Goal: Task Accomplishment & Management: Use online tool/utility

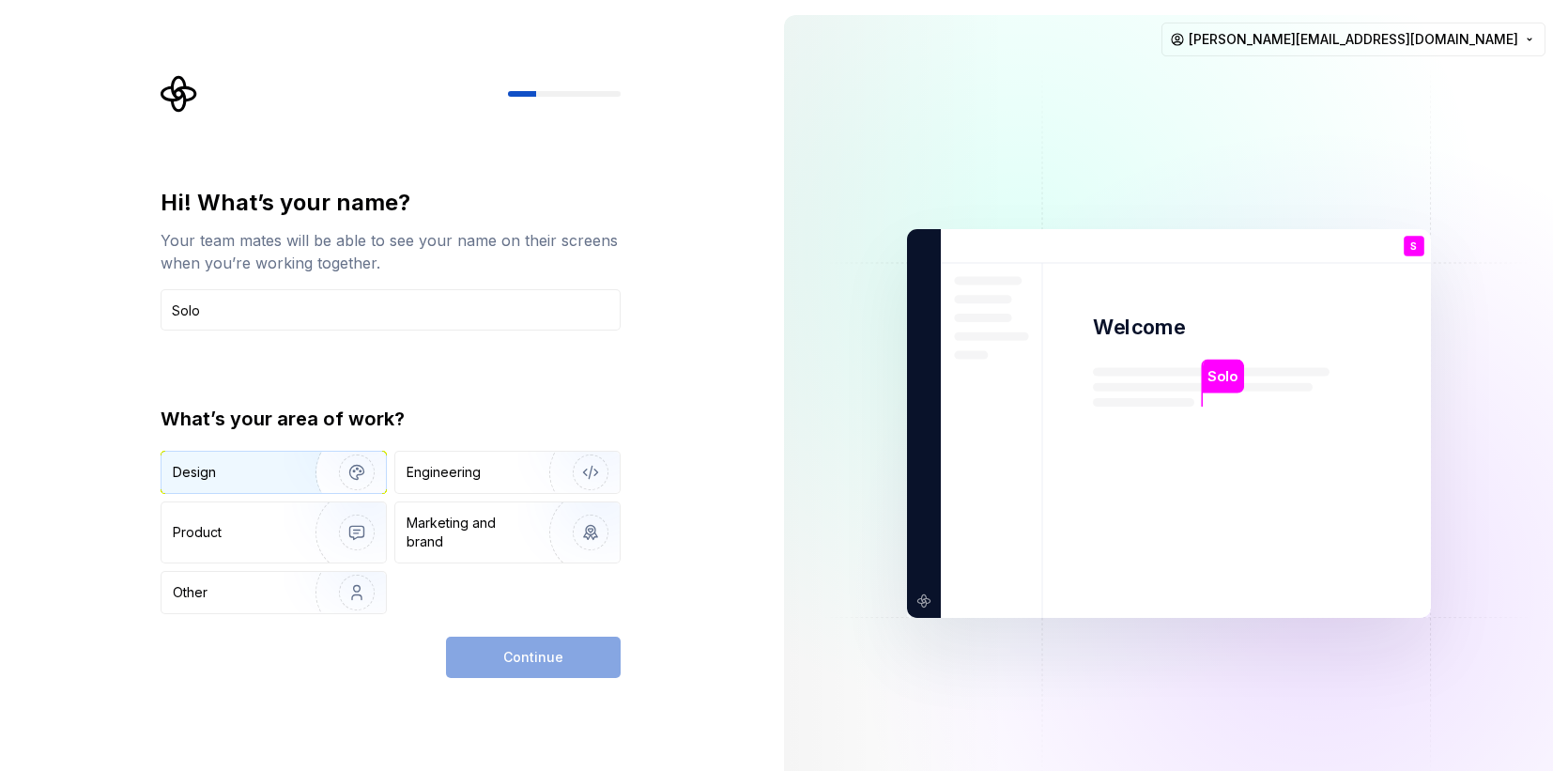
type input "Solo"
click at [286, 473] on img "button" at bounding box center [344, 472] width 120 height 126
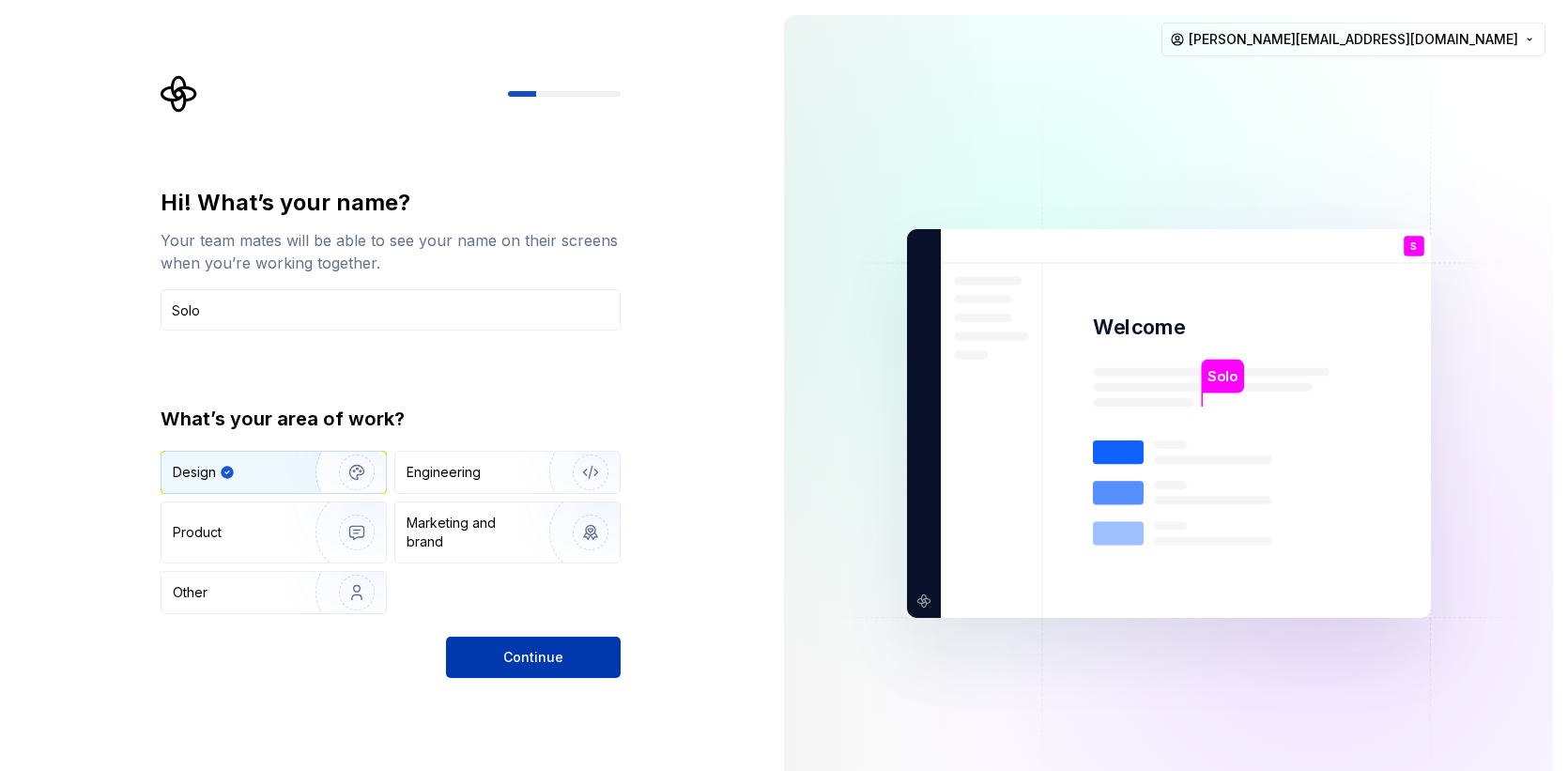
click at [516, 661] on span "Continue" at bounding box center [533, 657] width 60 height 18
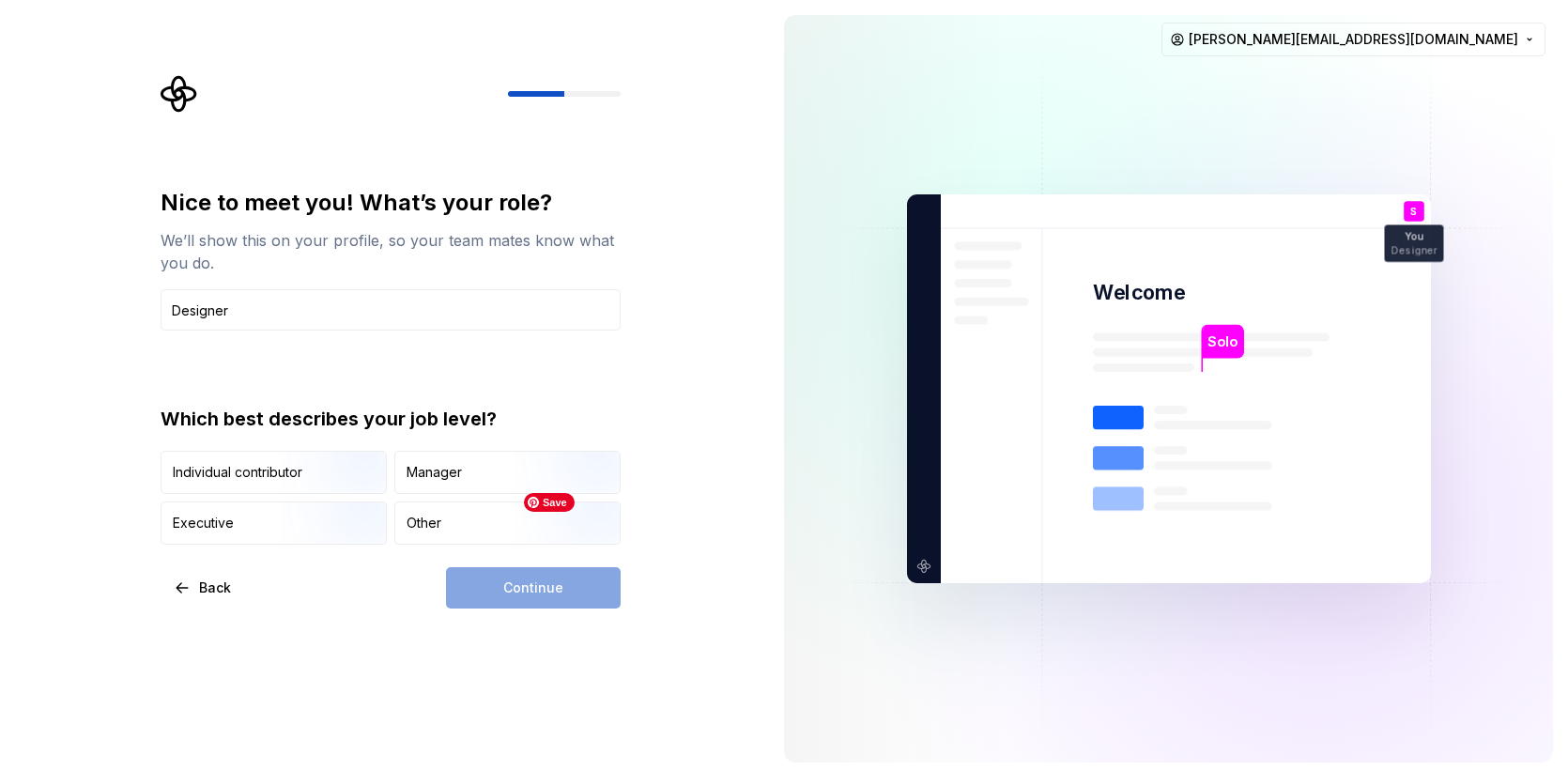
type input "Designer"
click at [538, 591] on div "Continue" at bounding box center [533, 588] width 174 height 41
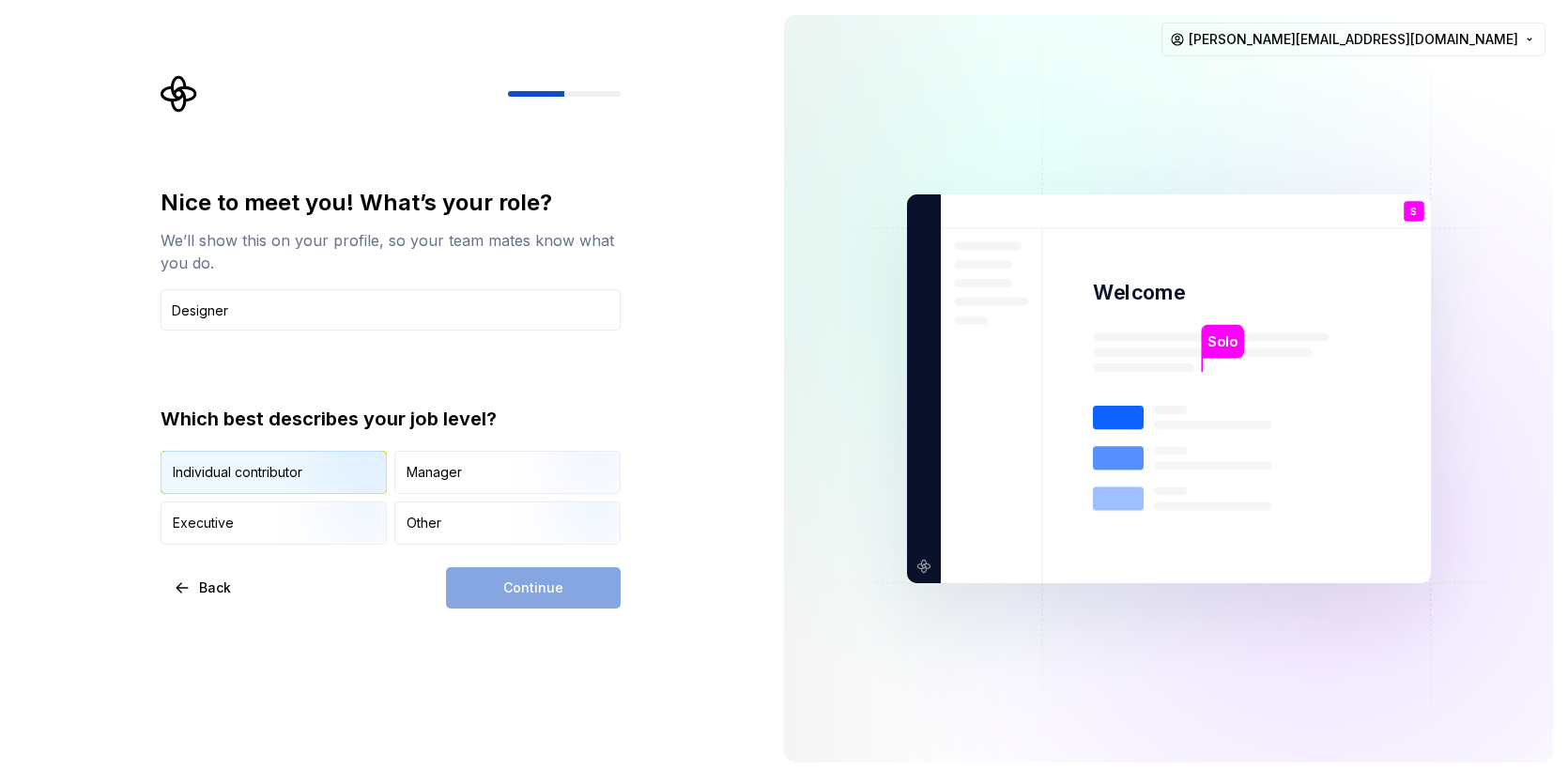
click at [263, 470] on div "Individual contributor" at bounding box center [237, 472] width 130 height 18
click at [496, 575] on button "Continue" at bounding box center [533, 588] width 174 height 41
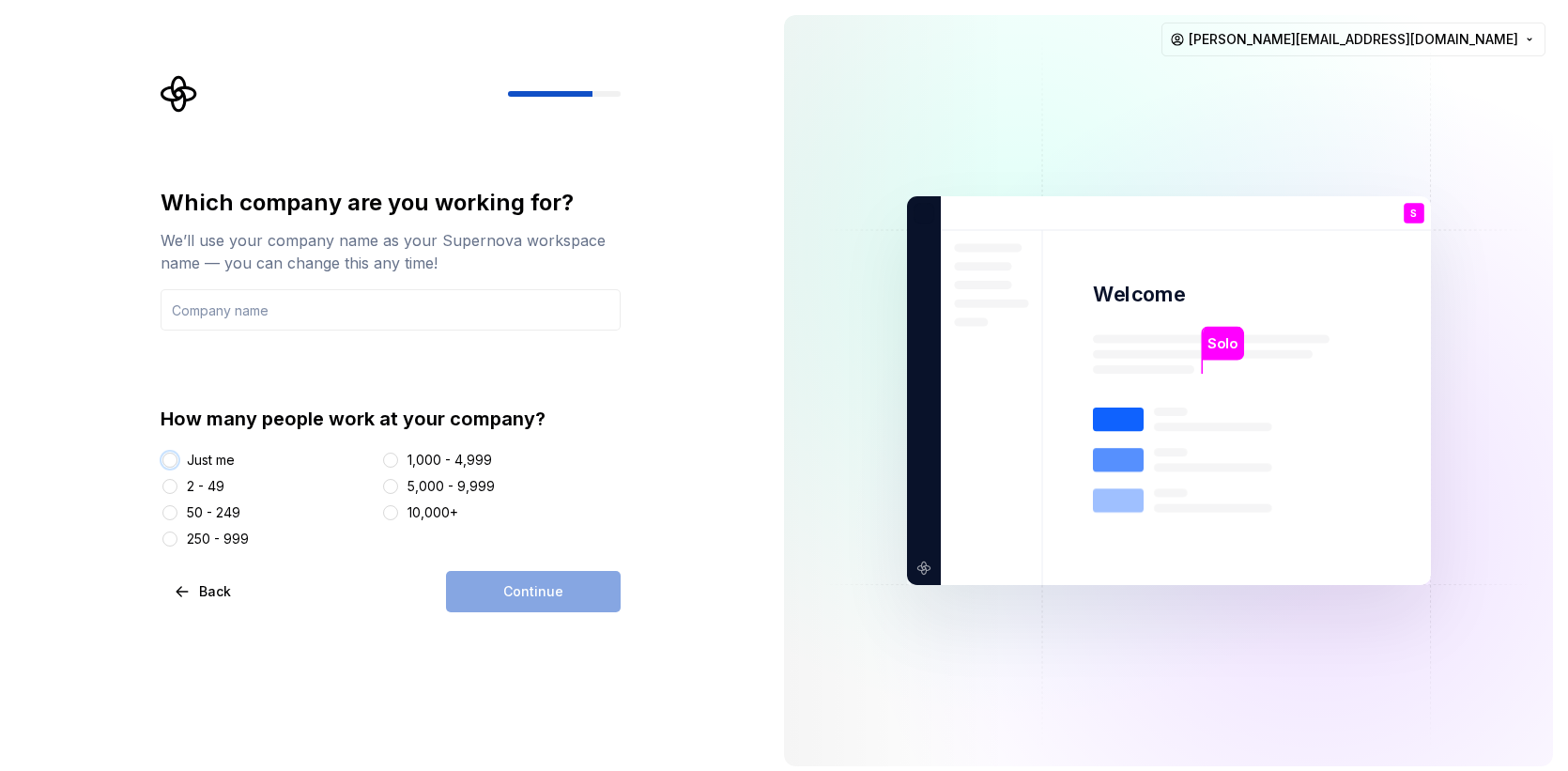
click at [167, 456] on button "Just me" at bounding box center [170, 461] width 15 height 15
click at [300, 299] on input "text" at bounding box center [391, 309] width 460 height 41
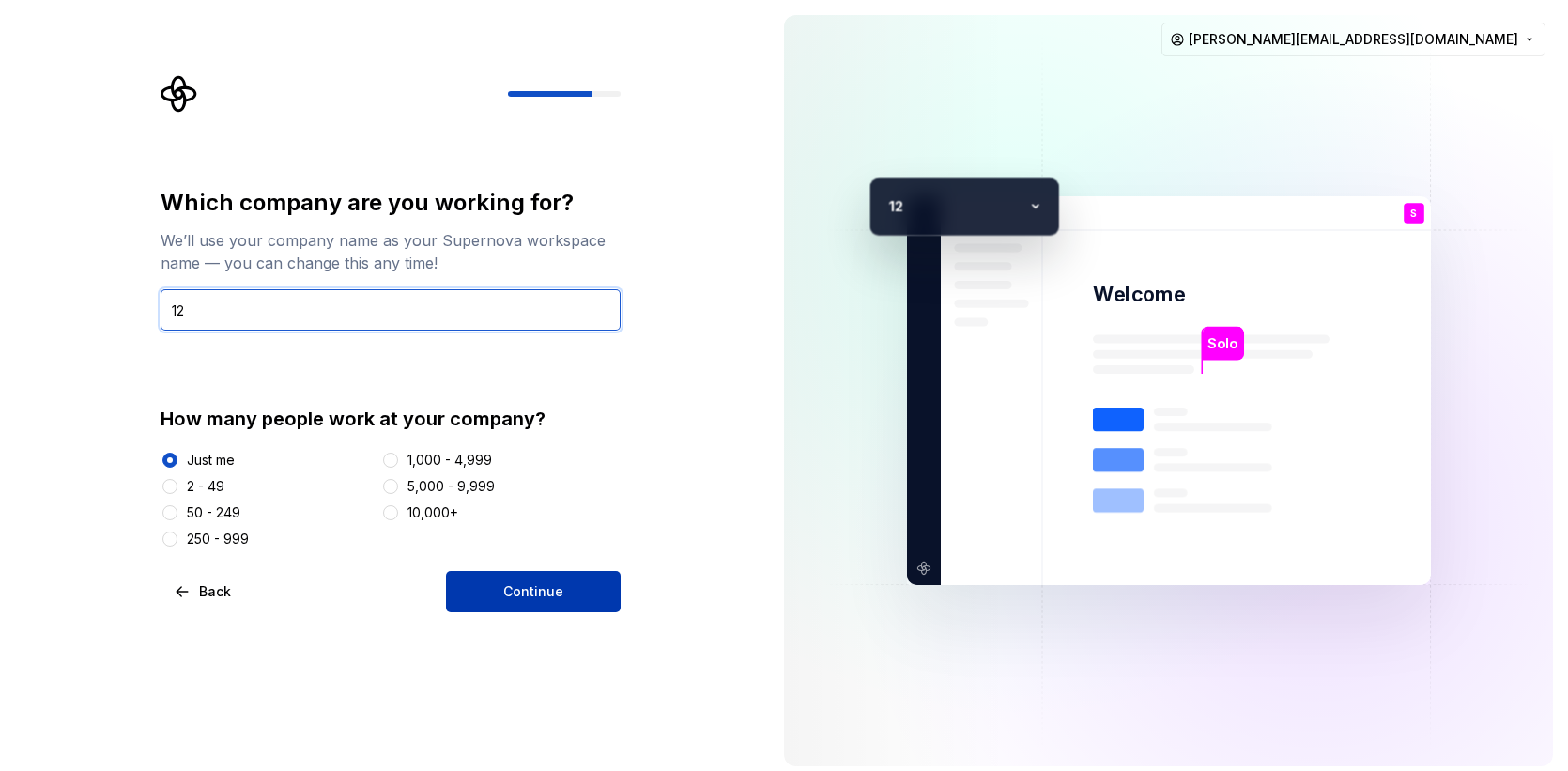
type input "12"
click at [538, 587] on span "Continue" at bounding box center [533, 591] width 60 height 18
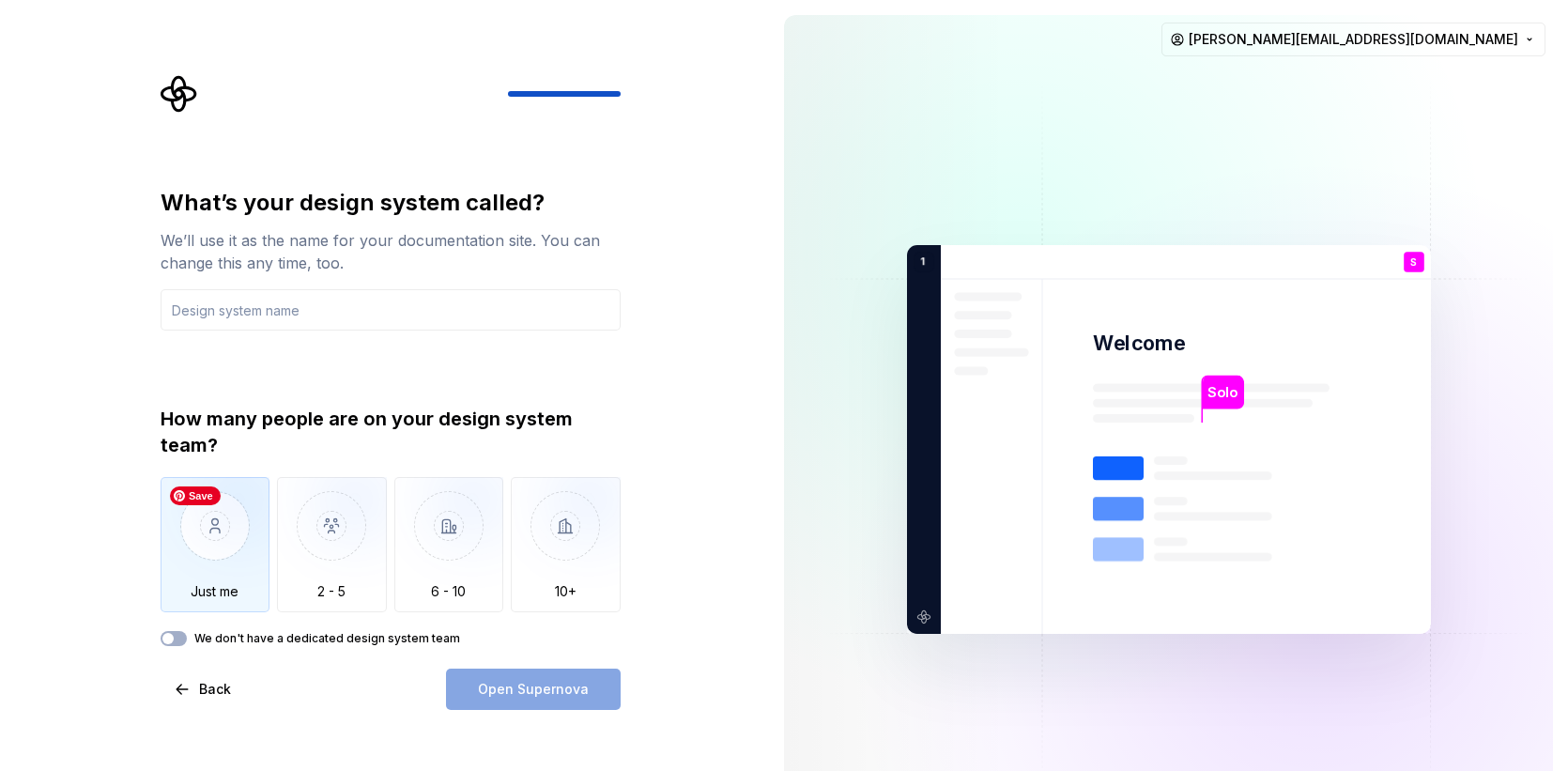
click at [214, 544] on img "button" at bounding box center [216, 540] width 110 height 126
click at [176, 642] on button "We don't have a dedicated design system team" at bounding box center [173, 639] width 26 height 15
click at [496, 698] on div "Open Supernova" at bounding box center [533, 689] width 174 height 41
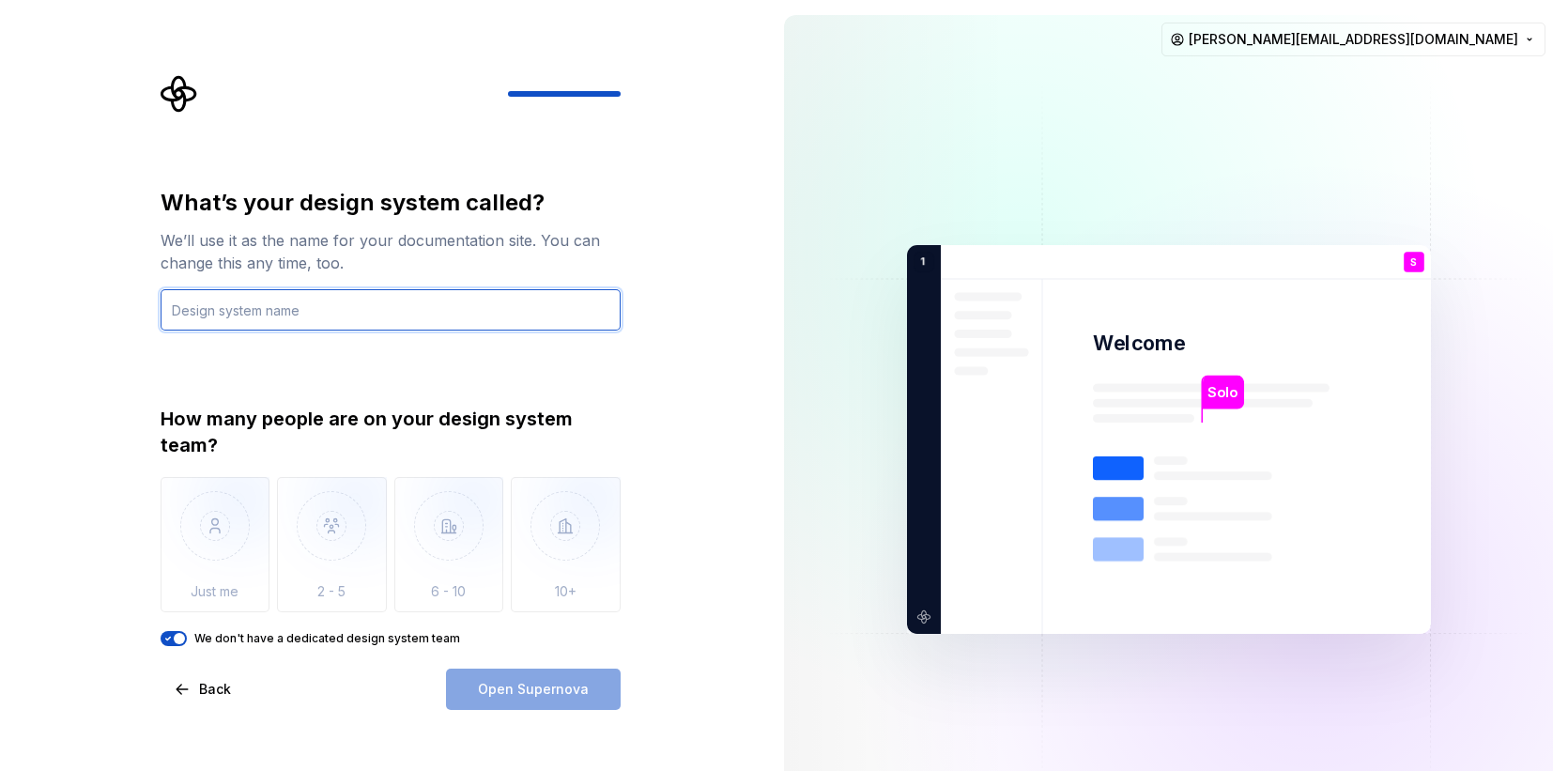
click at [296, 302] on input "text" at bounding box center [391, 309] width 460 height 41
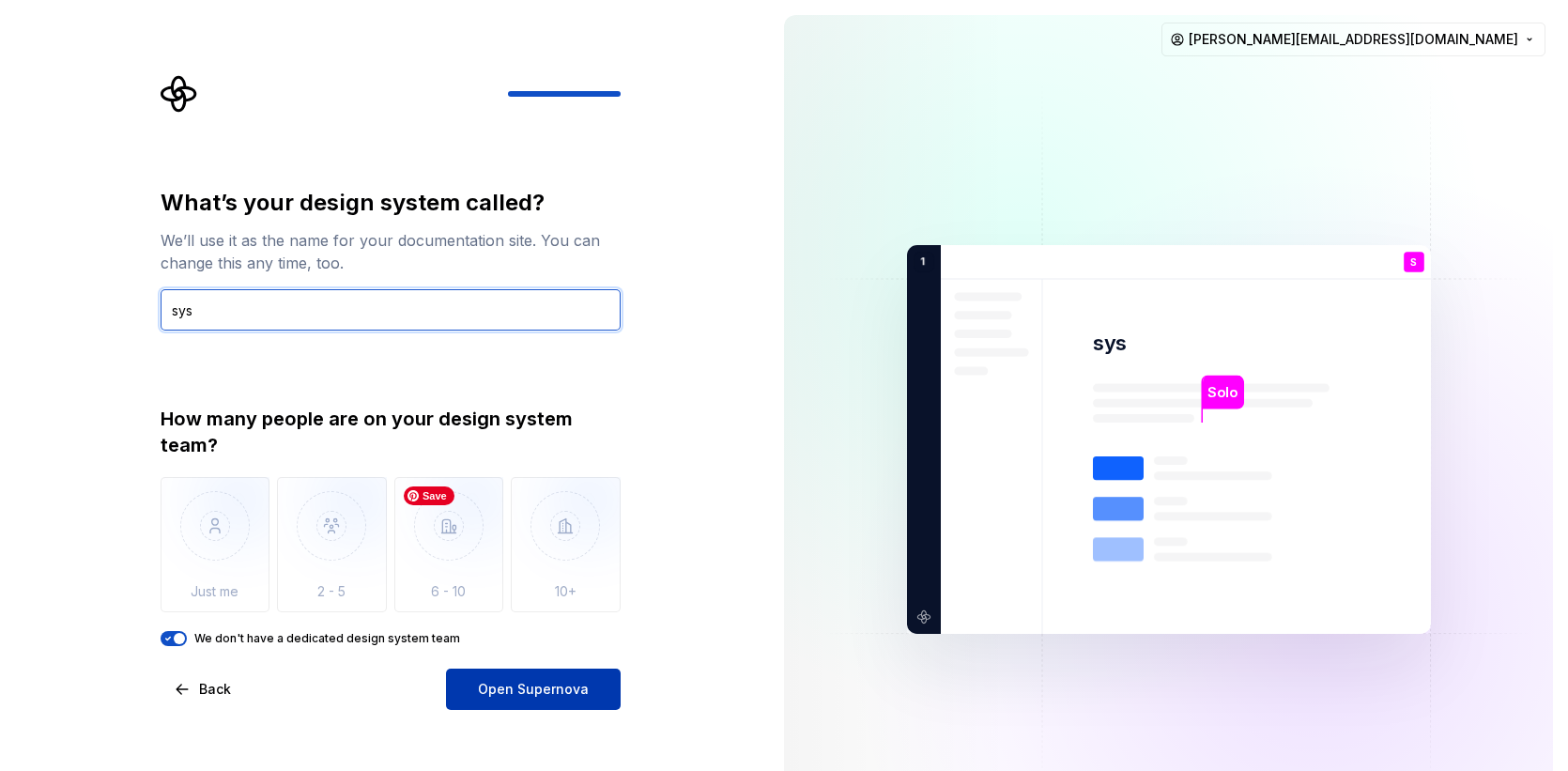
type input "sys"
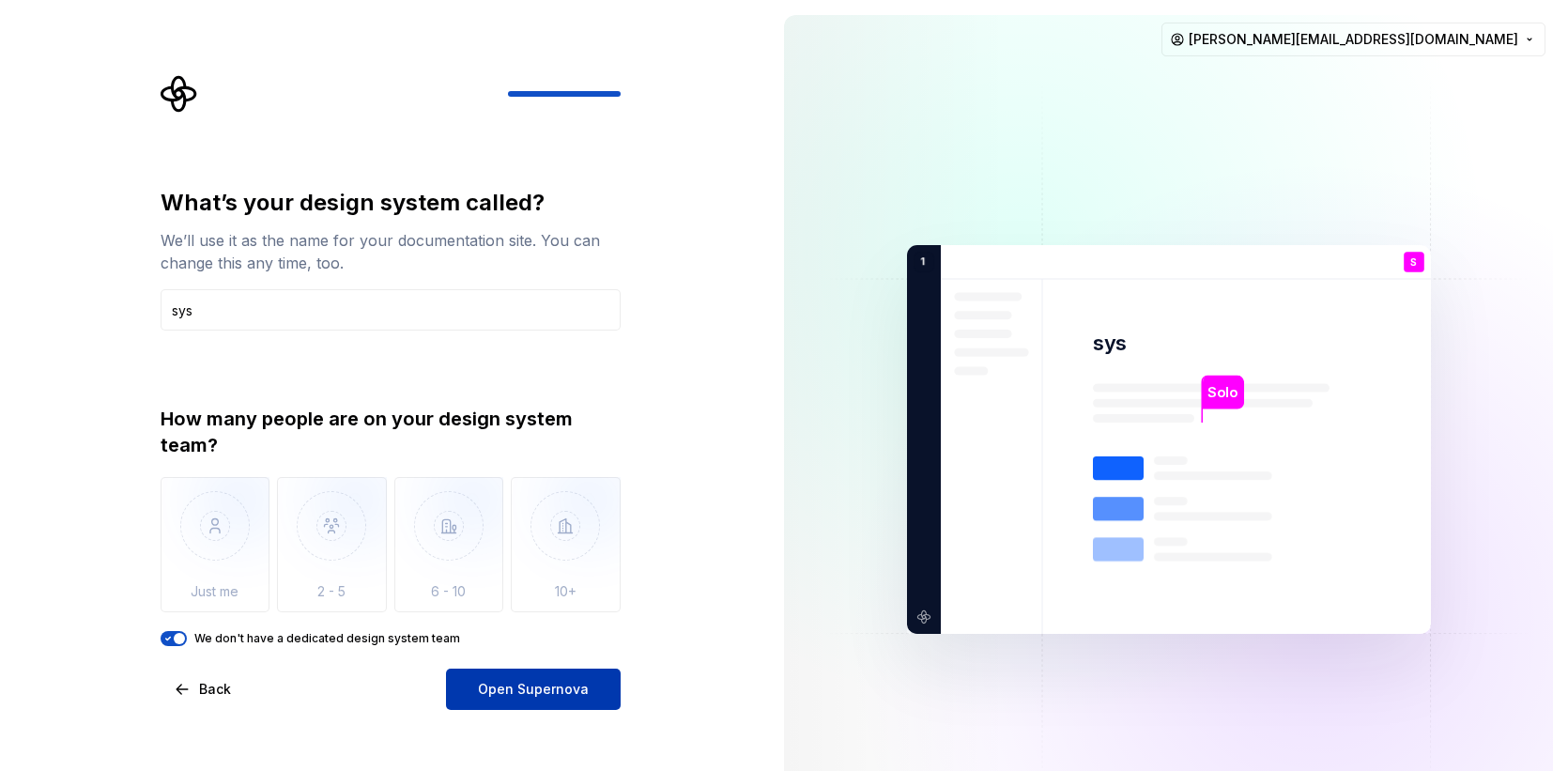
click at [538, 686] on span "Open Supernova" at bounding box center [533, 689] width 111 height 18
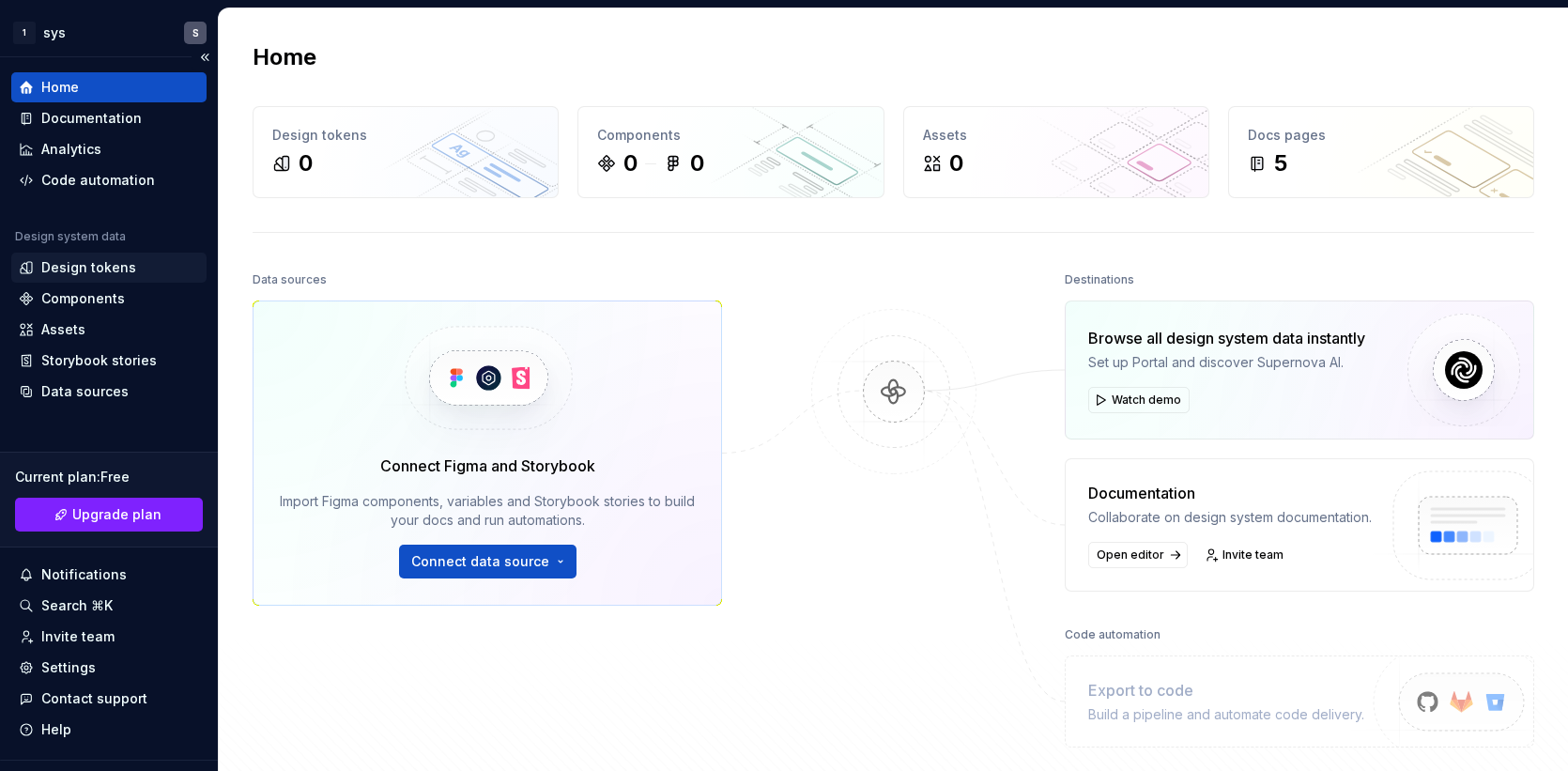
click at [103, 268] on div "Design tokens" at bounding box center [89, 267] width 94 height 18
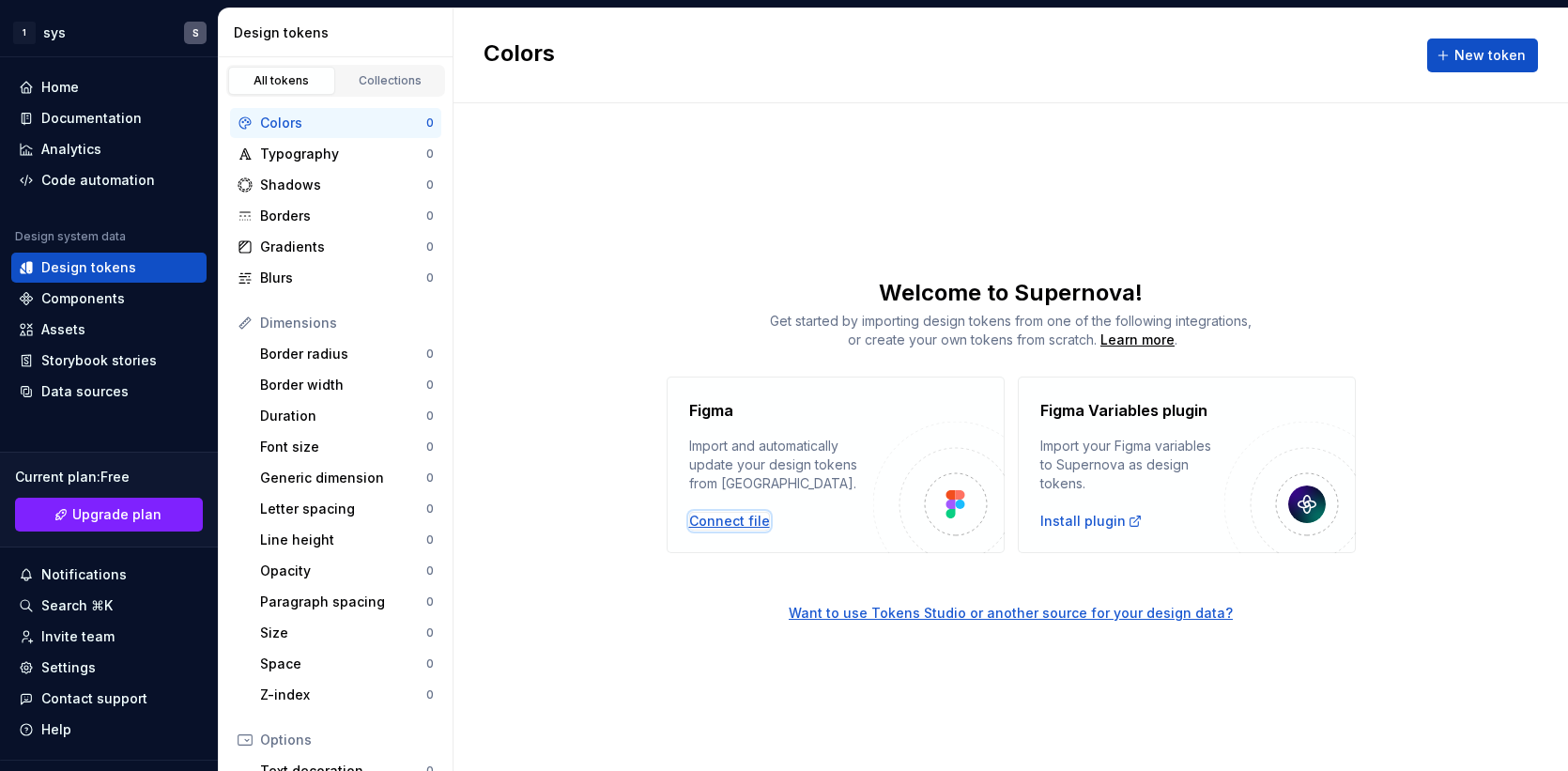
click at [734, 525] on div "Connect file" at bounding box center [729, 520] width 81 height 18
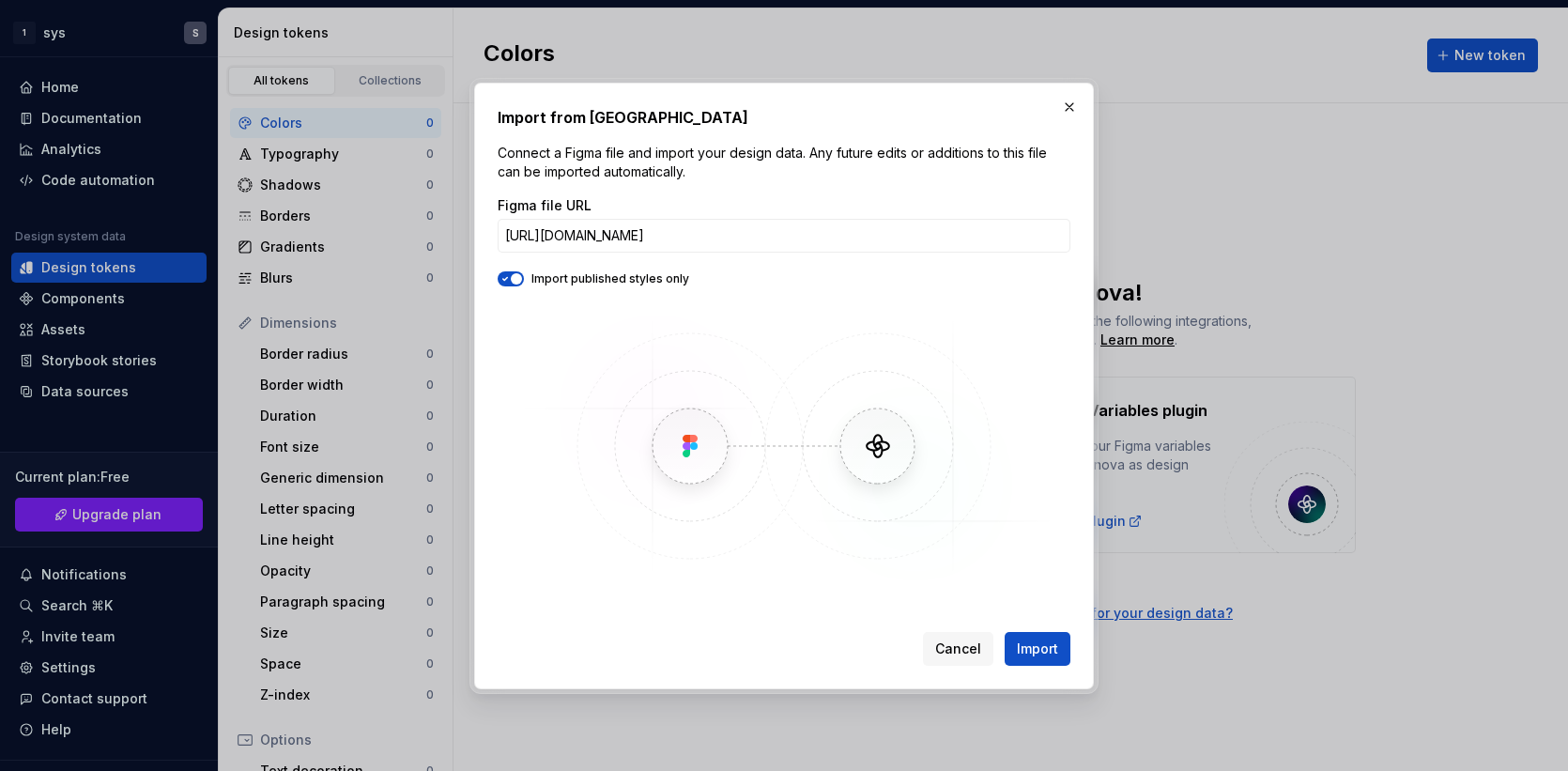
scroll to position [0, 336]
type input "[URL][DOMAIN_NAME]"
click at [1041, 648] on span "Import" at bounding box center [1037, 649] width 41 height 18
click at [1043, 640] on span "Import" at bounding box center [1037, 649] width 41 height 18
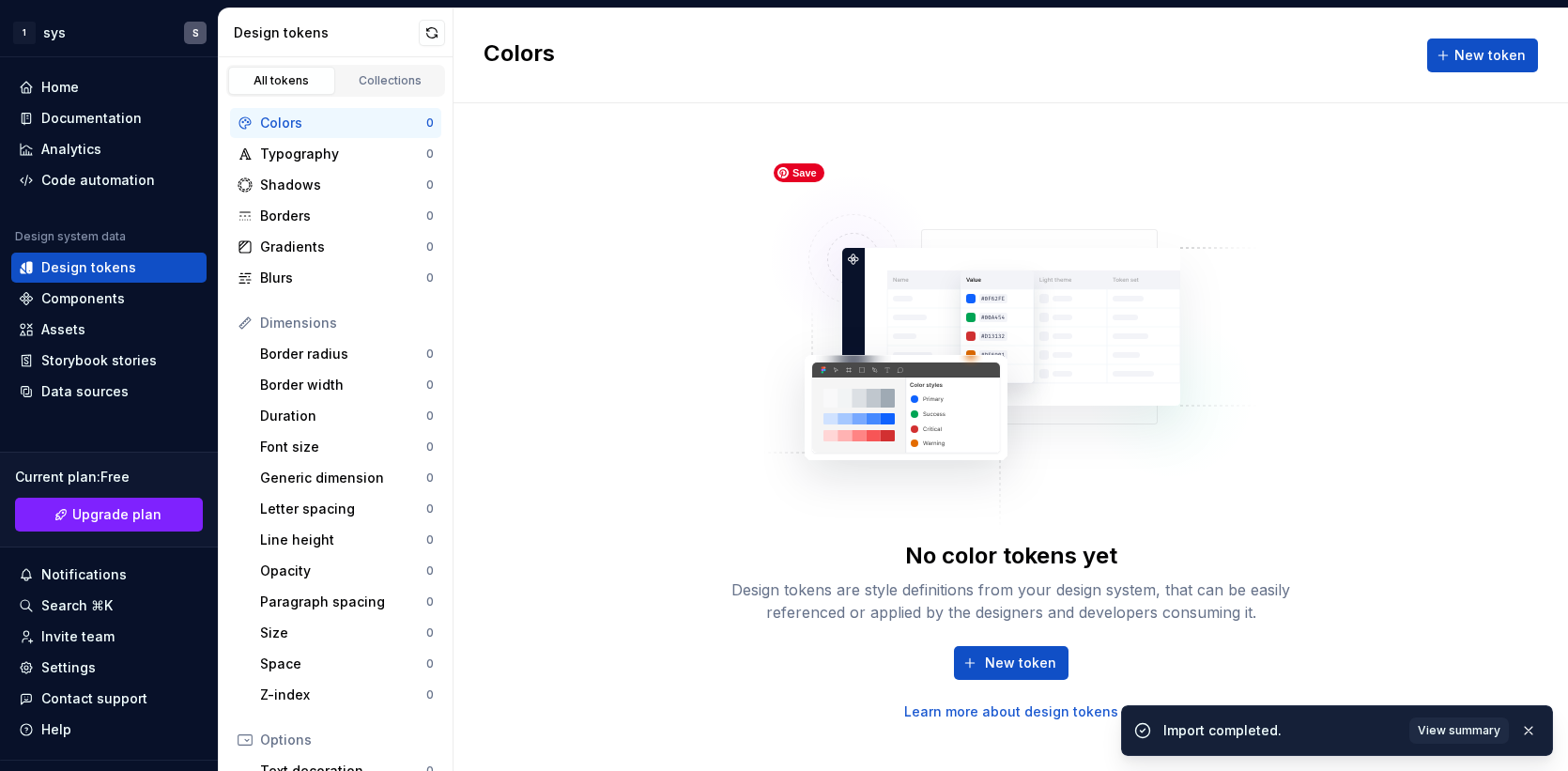
click at [1132, 528] on img at bounding box center [1010, 342] width 494 height 376
click at [997, 656] on span "New token" at bounding box center [1020, 662] width 71 height 18
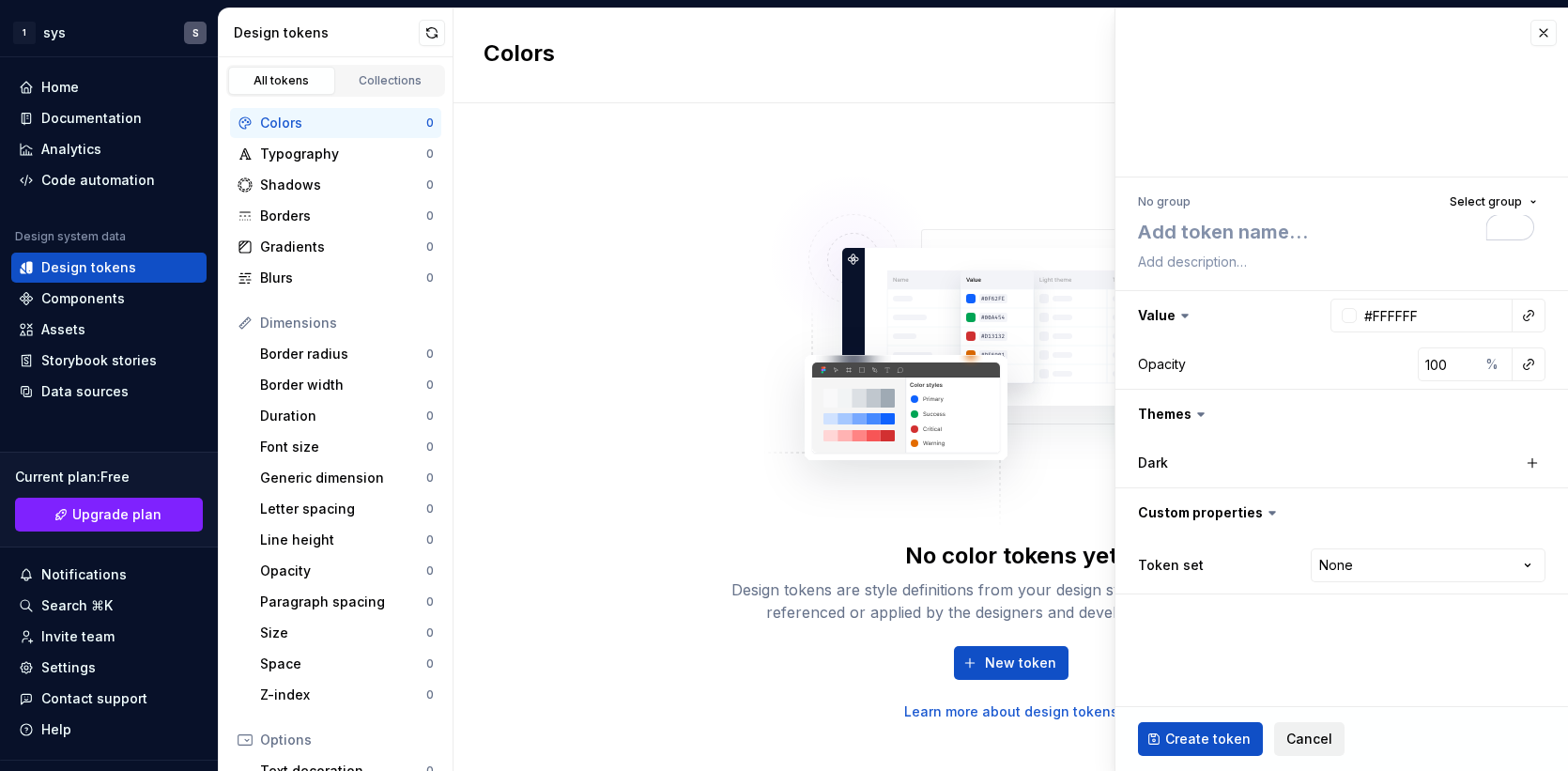
click at [1314, 737] on span "Cancel" at bounding box center [1309, 738] width 46 height 18
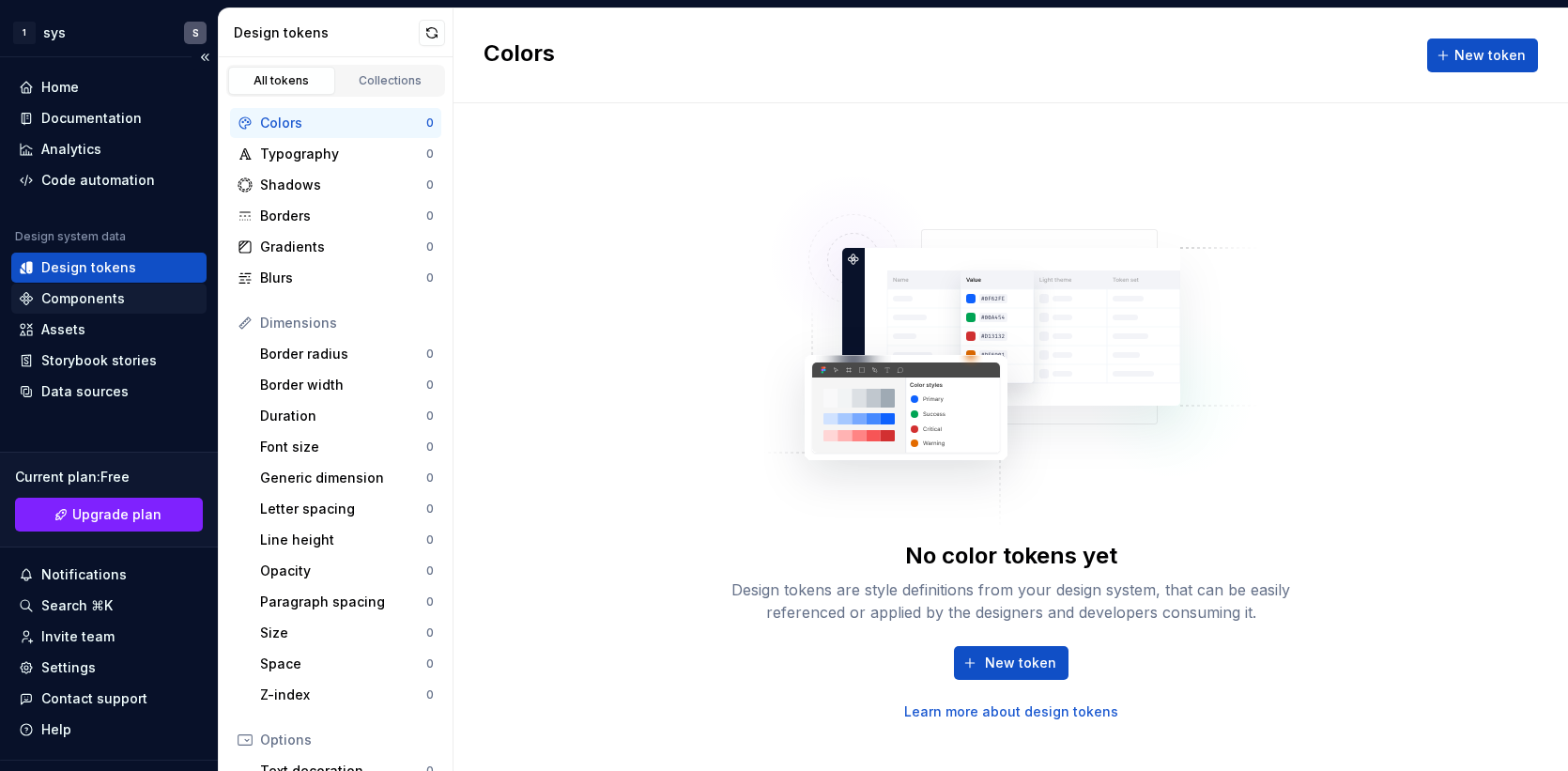
click at [86, 297] on div "Components" at bounding box center [83, 298] width 84 height 18
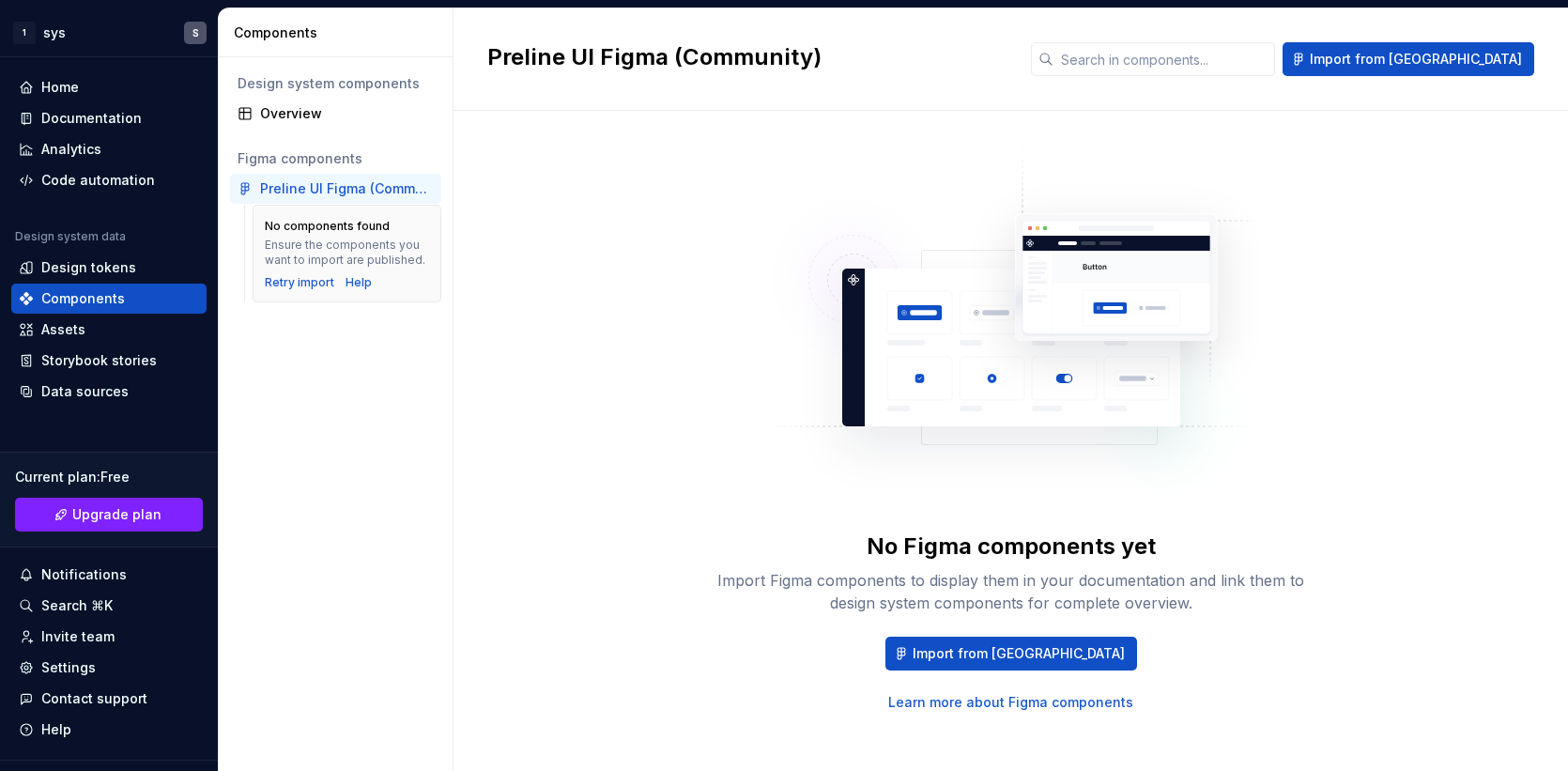
click at [378, 189] on div "Preline UI Figma (Community)" at bounding box center [347, 188] width 173 height 18
click at [1050, 650] on span "Import from [GEOGRAPHIC_DATA]" at bounding box center [1018, 653] width 212 height 18
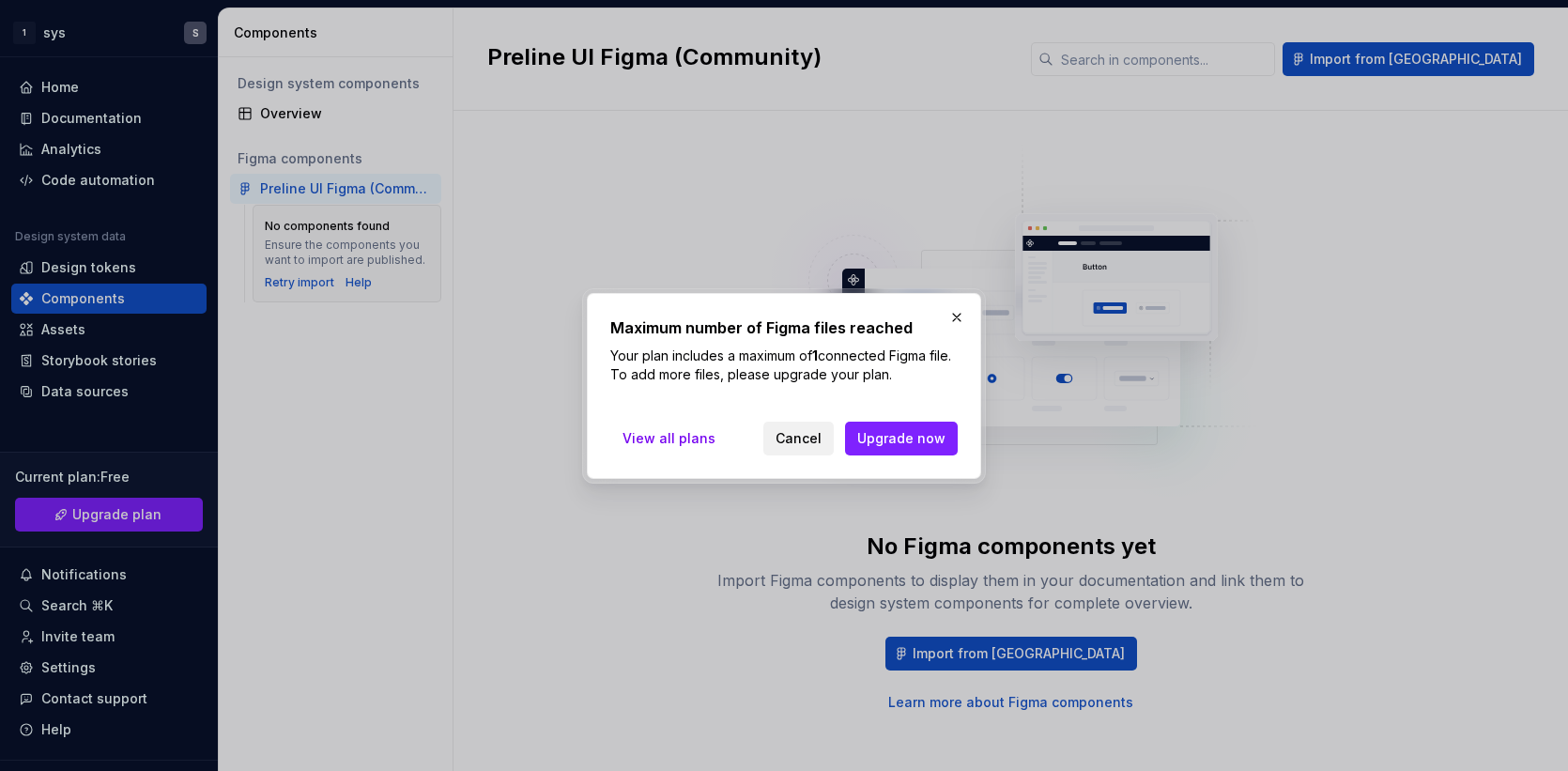
click at [800, 434] on span "Cancel" at bounding box center [798, 438] width 46 height 18
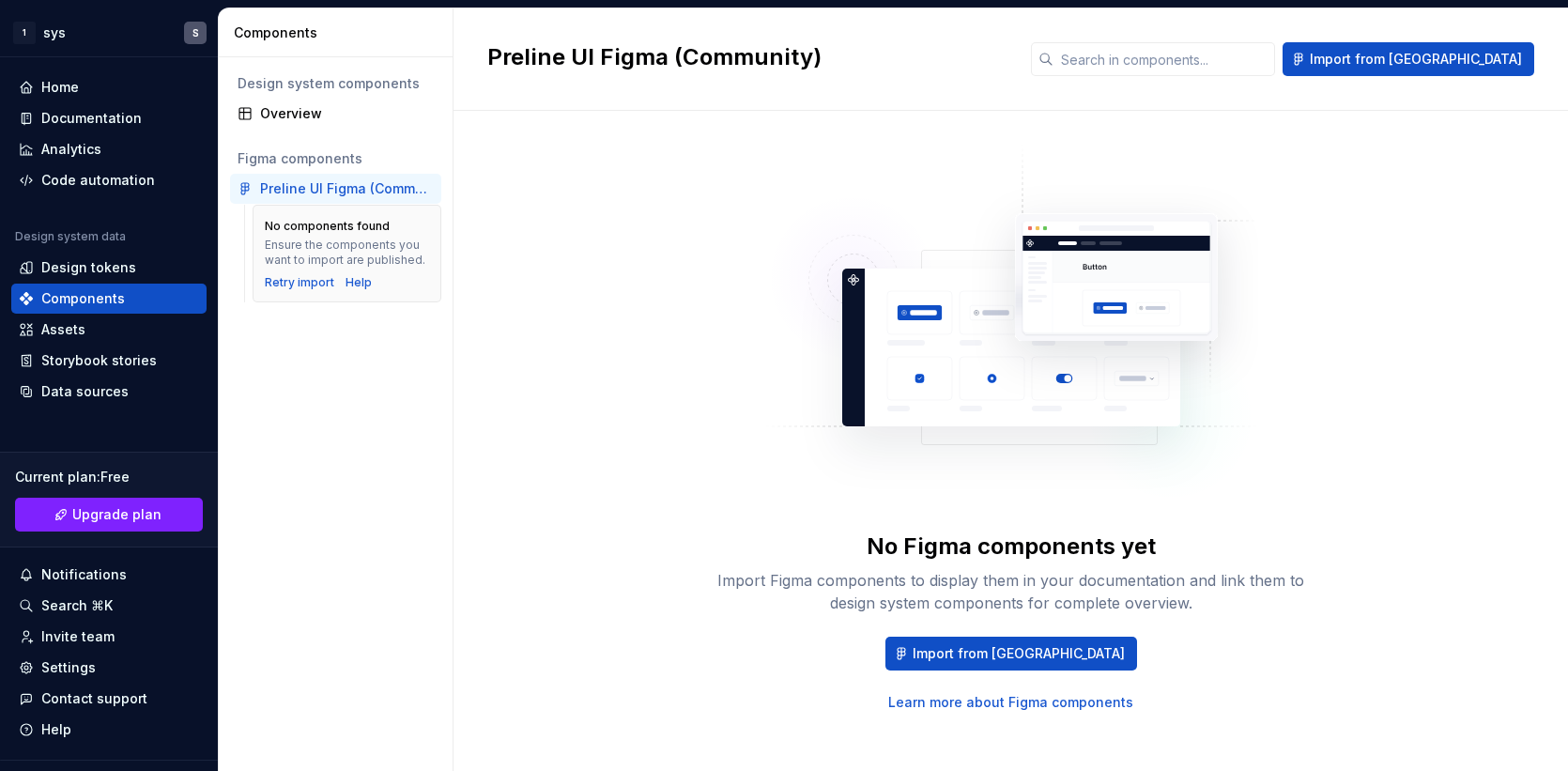
click at [366, 248] on div "Ensure the components you want to import are published." at bounding box center [347, 253] width 165 height 30
click at [301, 193] on div "Preline UI Figma (Community)" at bounding box center [347, 188] width 173 height 18
click at [272, 188] on div "Preline UI Figma (Community)" at bounding box center [347, 188] width 173 height 18
click at [1305, 170] on div "No Figma components yet Import Figma components to display them in your documen…" at bounding box center [1011, 428] width 601 height 568
click at [373, 180] on div "Preline UI Figma (Community)" at bounding box center [347, 188] width 173 height 18
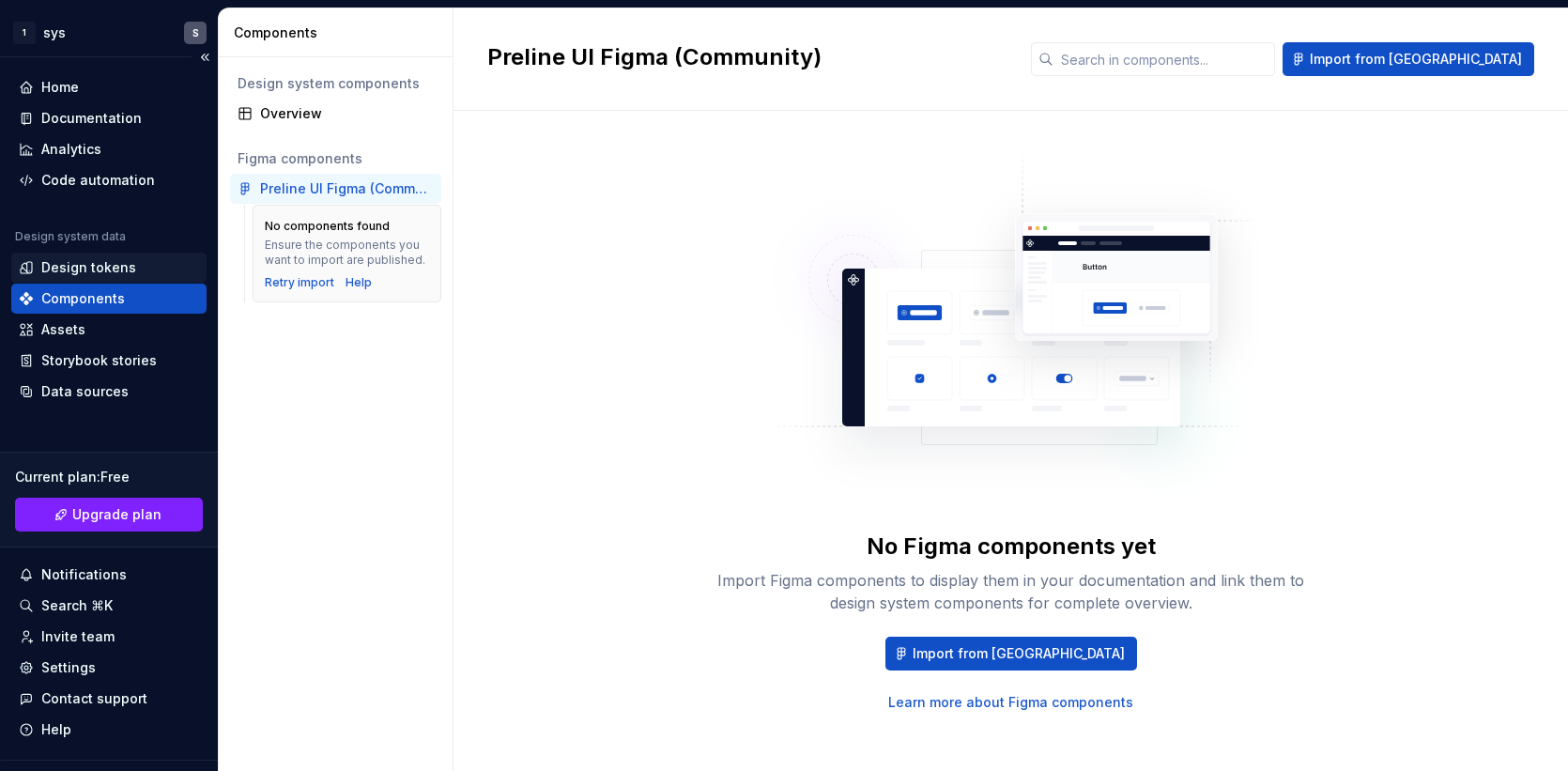
click at [108, 265] on div "Design tokens" at bounding box center [89, 267] width 94 height 18
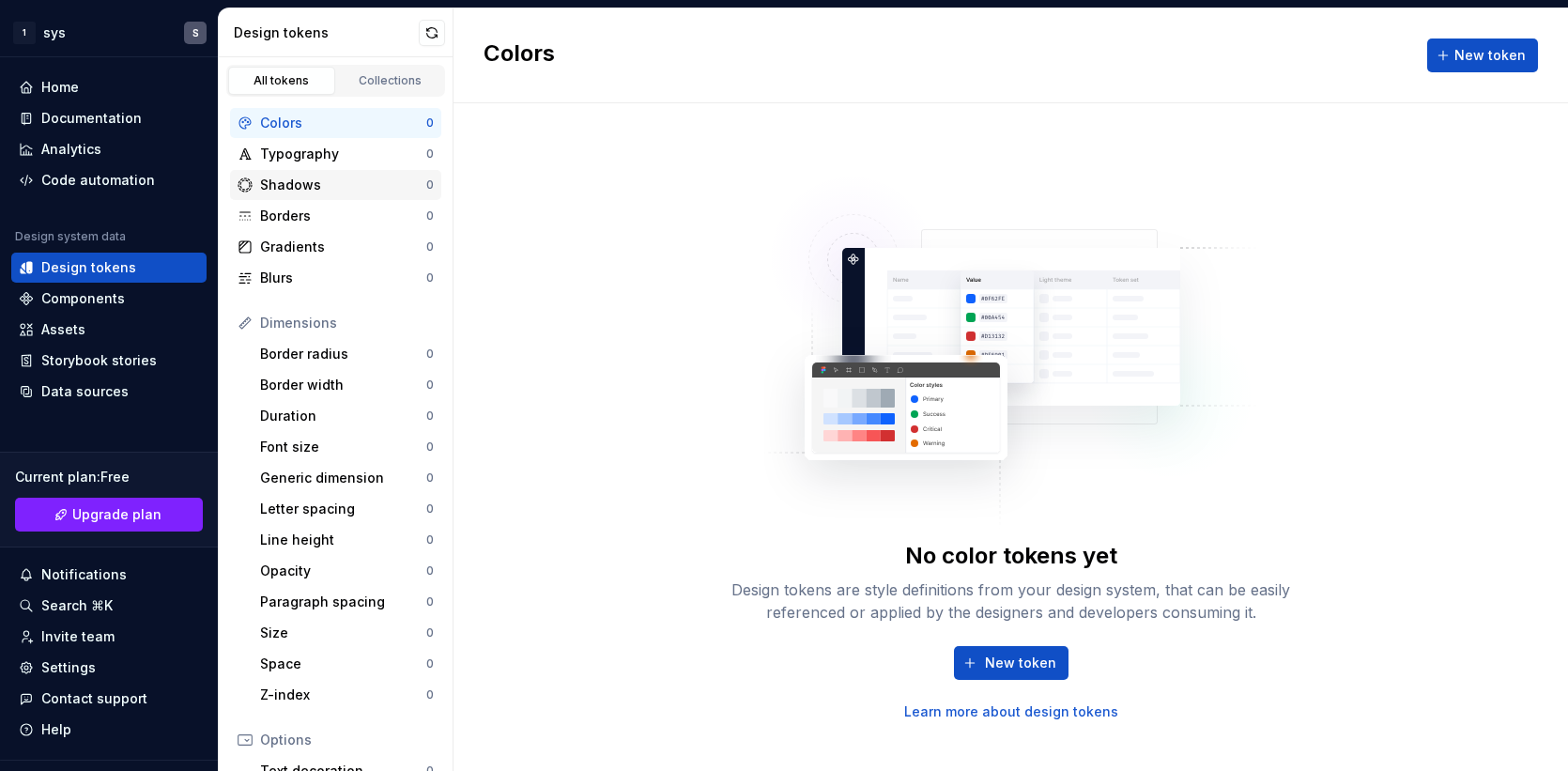
click at [325, 196] on div "Shadows 0" at bounding box center [335, 184] width 211 height 30
click at [317, 153] on div "Typography" at bounding box center [343, 153] width 167 height 18
click at [302, 130] on div "Colors" at bounding box center [343, 122] width 167 height 18
click at [1026, 669] on span "New token" at bounding box center [1020, 662] width 71 height 18
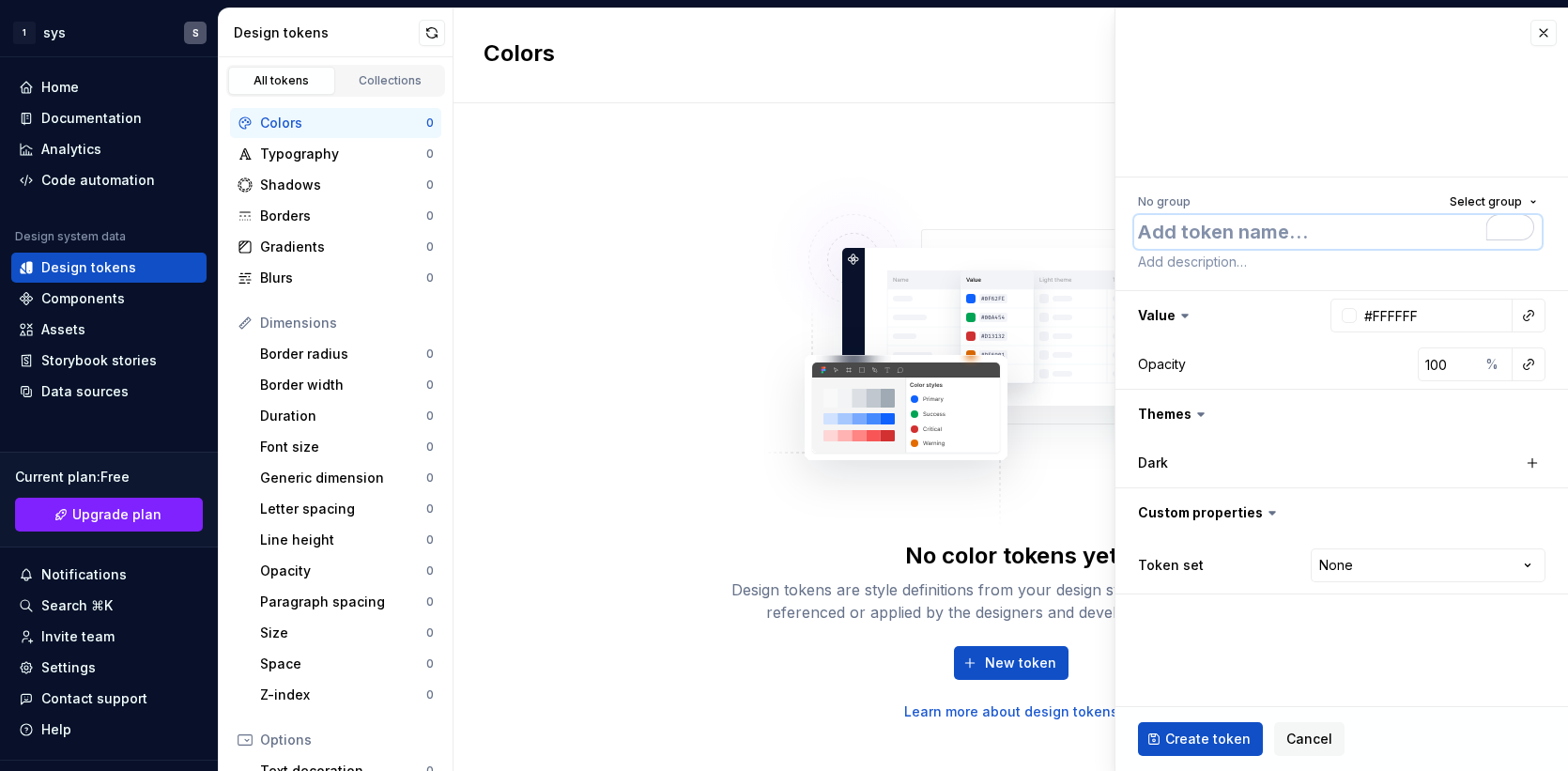
type textarea "*"
click at [627, 318] on div "No color tokens yet Design tokens are style definitions from your design system…" at bounding box center [1010, 437] width 1114 height 668
click at [1544, 36] on button "button" at bounding box center [1543, 32] width 26 height 26
